Goal: Communication & Community: Participate in discussion

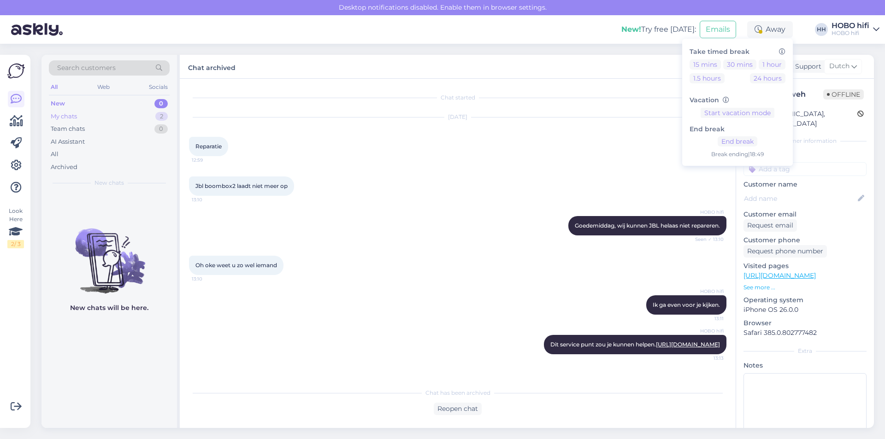
click at [63, 116] on div "My chats" at bounding box center [64, 116] width 26 height 9
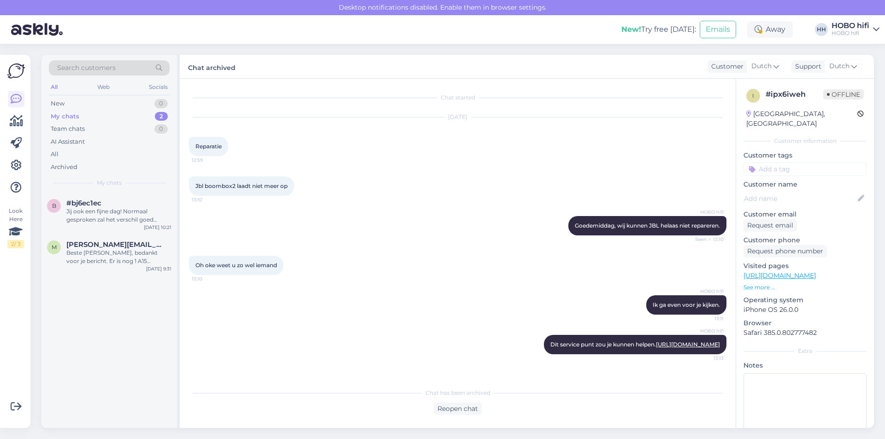
click at [59, 118] on div "My chats" at bounding box center [65, 116] width 29 height 9
click at [56, 155] on div "All" at bounding box center [55, 154] width 8 height 9
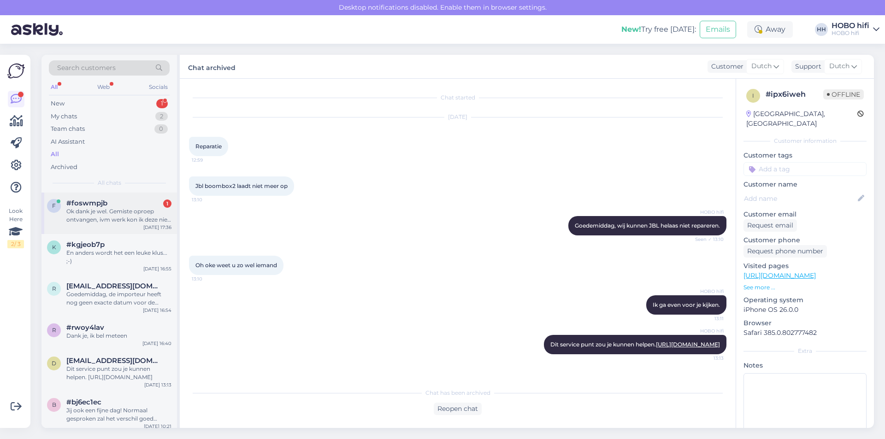
click at [82, 216] on div "Ok dank je wel. Gemiste oproep ontvangen, ivm werk kon ik deze niet opnemen. Be…" at bounding box center [118, 215] width 105 height 17
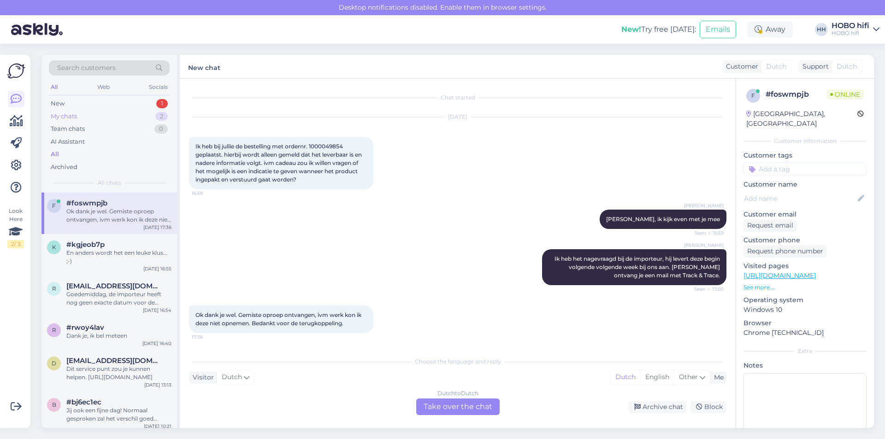
click at [66, 117] on div "My chats" at bounding box center [64, 116] width 26 height 9
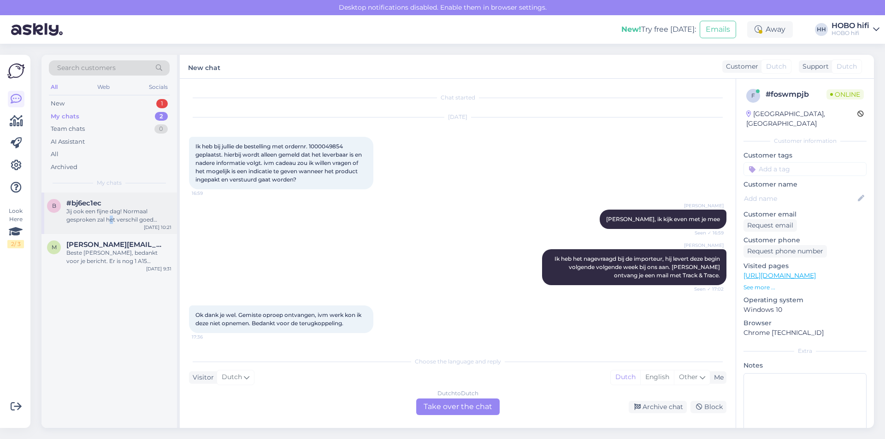
click at [112, 217] on div "Jij ook een fijne dag! Normaal gesproken zal het verschil goed hoorbaar zijn." at bounding box center [118, 215] width 105 height 17
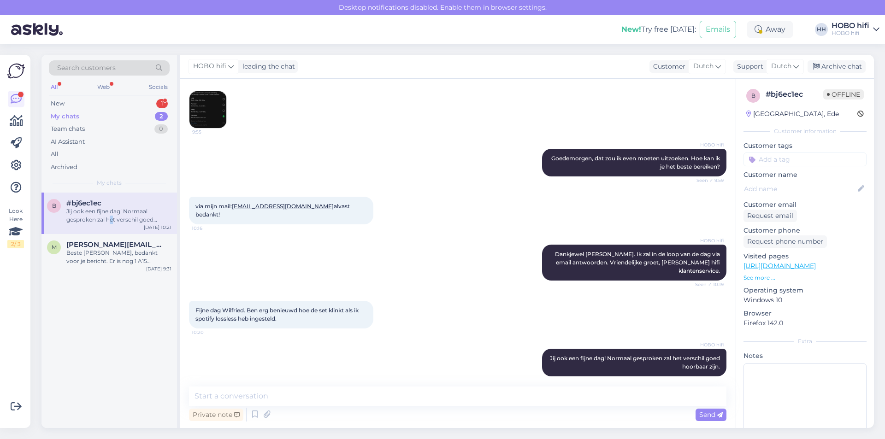
scroll to position [14, 0]
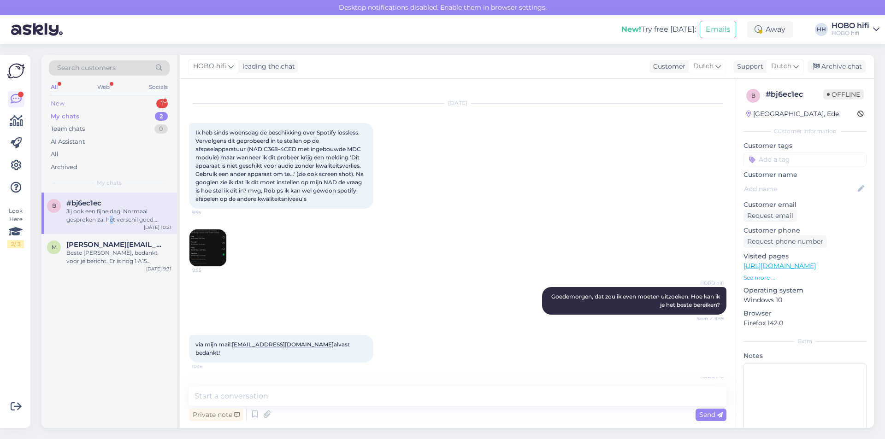
click at [93, 107] on div "New 1" at bounding box center [109, 103] width 121 height 13
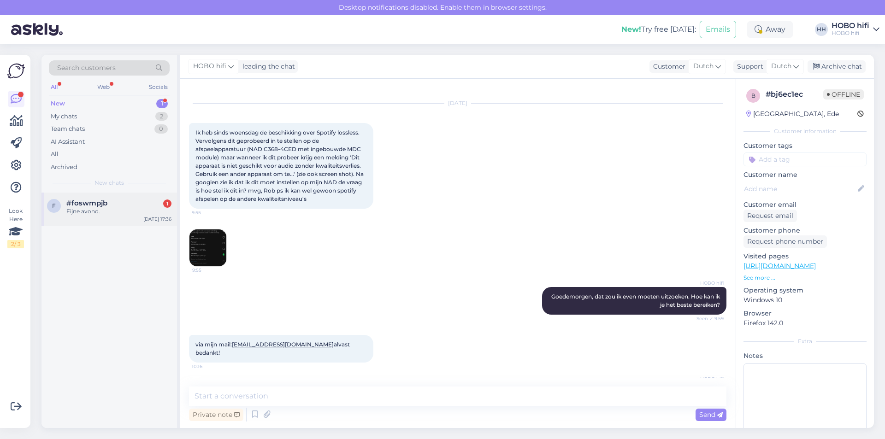
click at [111, 205] on div "#foswmpjb 1" at bounding box center [118, 203] width 105 height 8
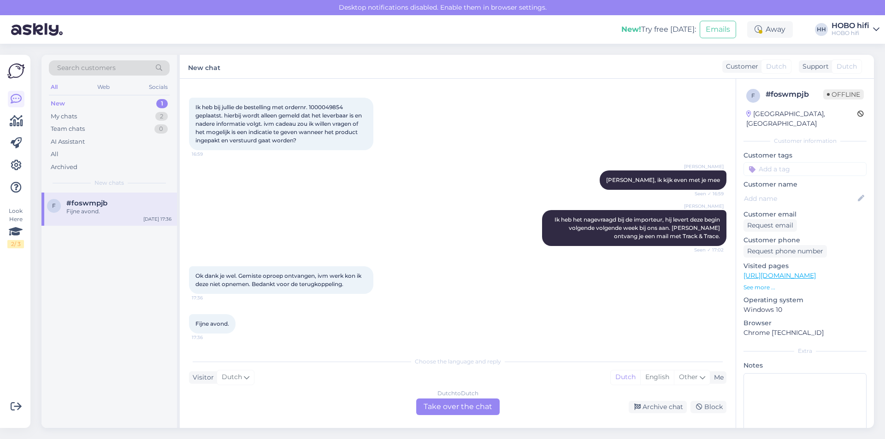
click at [59, 100] on div "New" at bounding box center [58, 103] width 14 height 9
click at [59, 107] on div "New" at bounding box center [58, 103] width 14 height 9
click at [63, 105] on div "New" at bounding box center [58, 103] width 14 height 9
